Goal: Check status: Check status

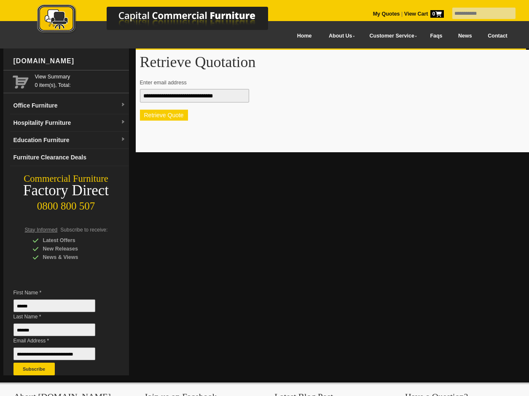
click at [168, 116] on button "Retrieve Quote" at bounding box center [164, 115] width 48 height 11
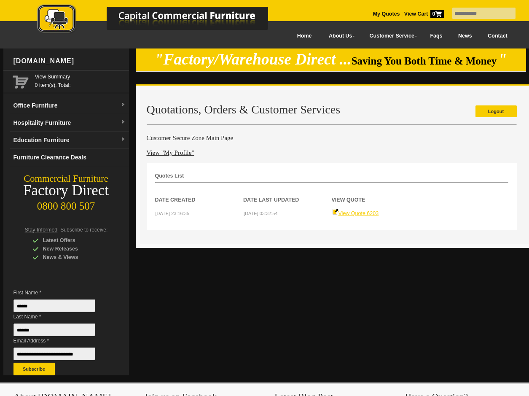
click at [366, 213] on link "View Quote 6203" at bounding box center [355, 213] width 47 height 6
